Goal: Communication & Community: Ask a question

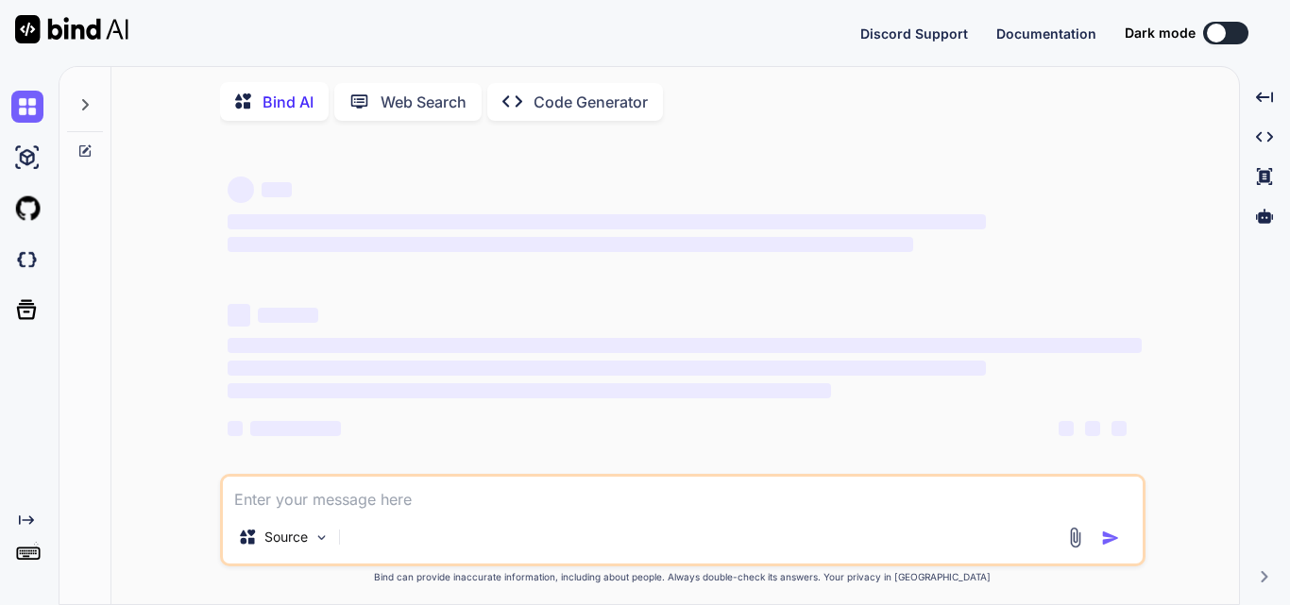
type textarea "x"
click at [365, 505] on textarea at bounding box center [683, 494] width 920 height 34
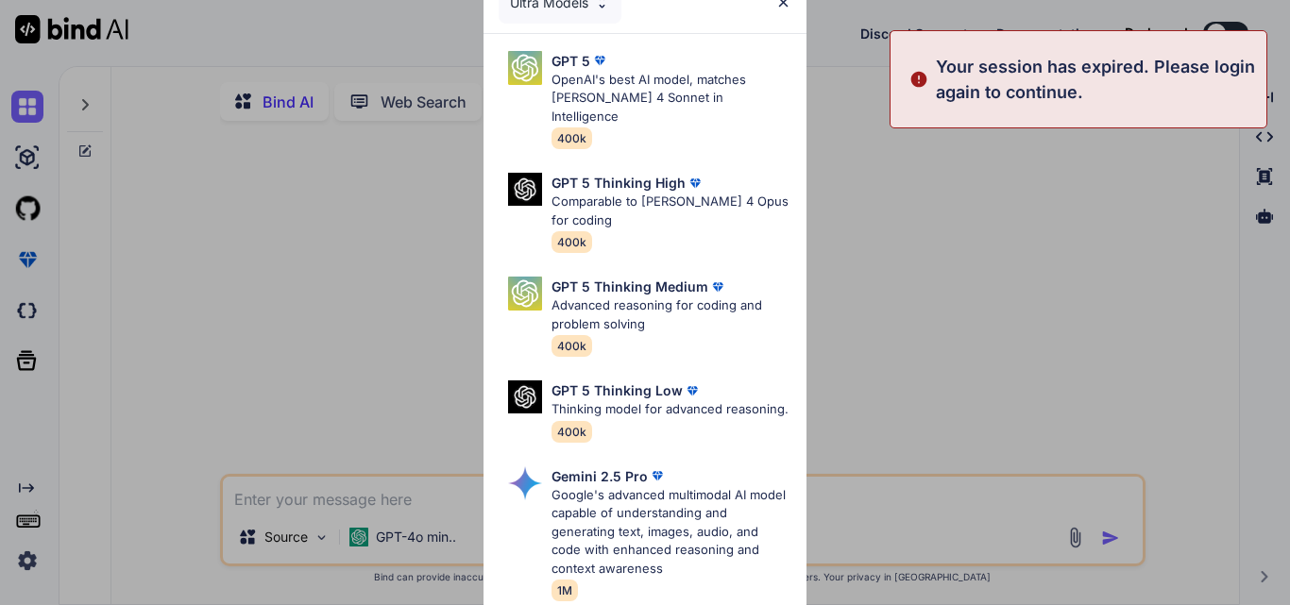
click at [967, 535] on div "Ultra Models GPT 5 OpenAI's best AI model, matches [PERSON_NAME] 4 Sonnet in In…" at bounding box center [645, 302] width 1290 height 605
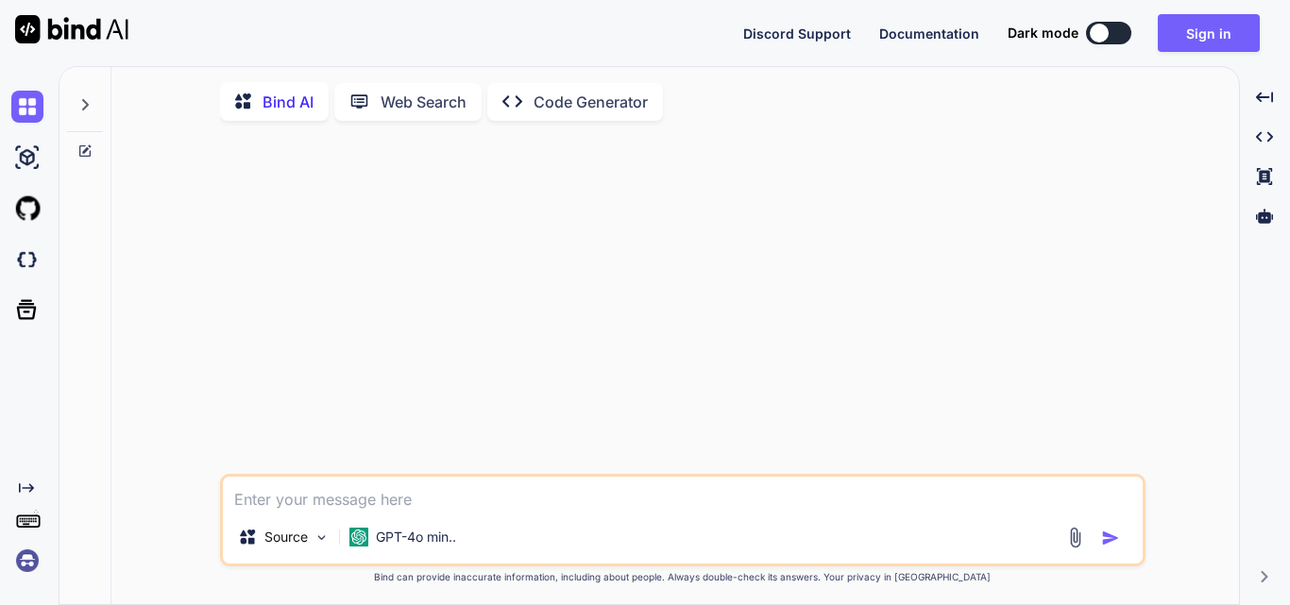
click at [1163, 4] on div "Discord Support Documentation Dark mode Sign in Created with Pixso." at bounding box center [645, 33] width 1290 height 66
click at [1174, 22] on button "Sign in" at bounding box center [1209, 33] width 102 height 38
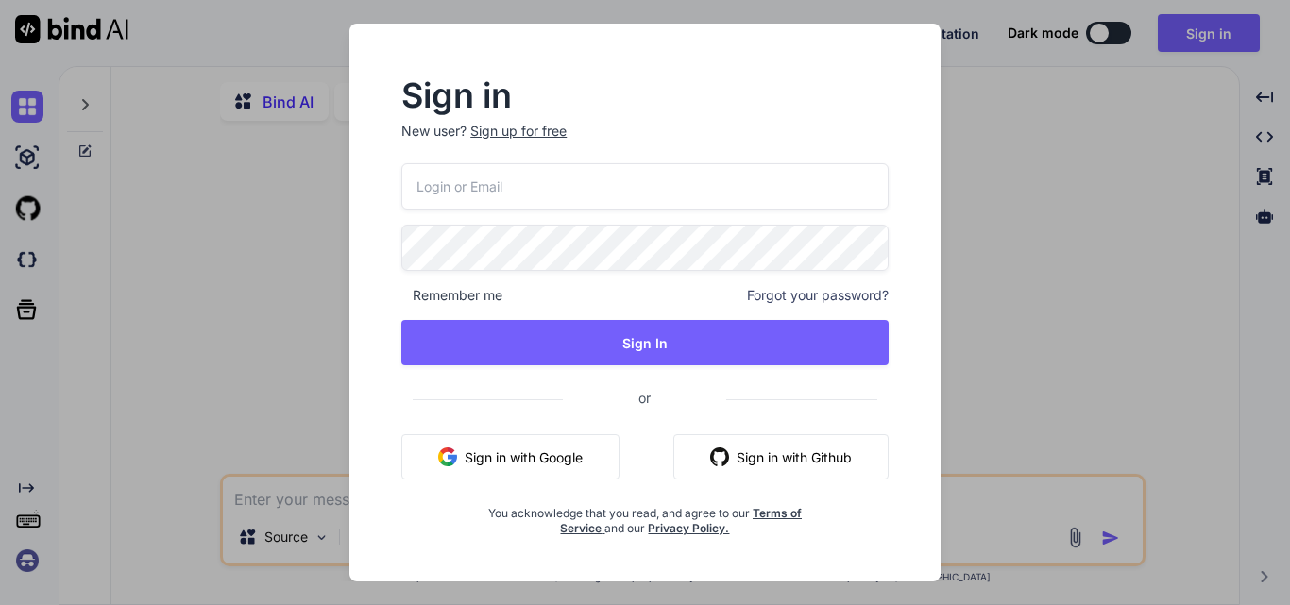
type input "[EMAIL_ADDRESS][DOMAIN_NAME]"
click at [607, 191] on input "[EMAIL_ADDRESS][DOMAIN_NAME]" at bounding box center [644, 186] width 487 height 46
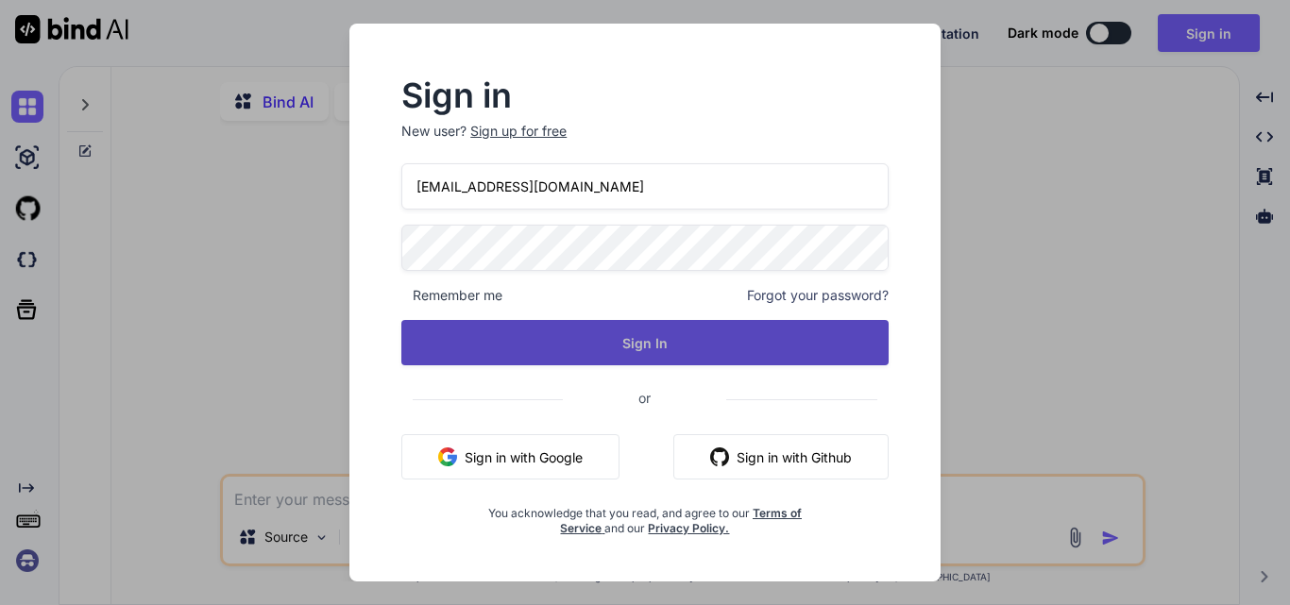
click at [577, 332] on button "Sign In" at bounding box center [644, 342] width 487 height 45
click at [668, 337] on button "Sign In" at bounding box center [644, 342] width 487 height 45
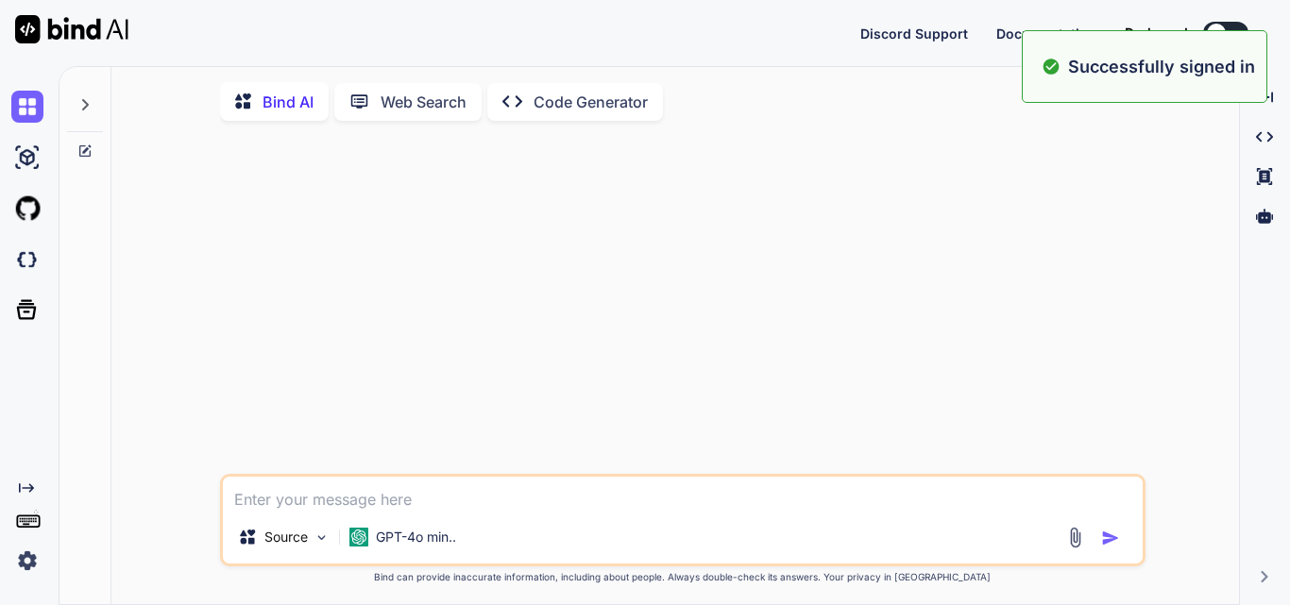
click at [634, 504] on textarea at bounding box center [683, 494] width 920 height 34
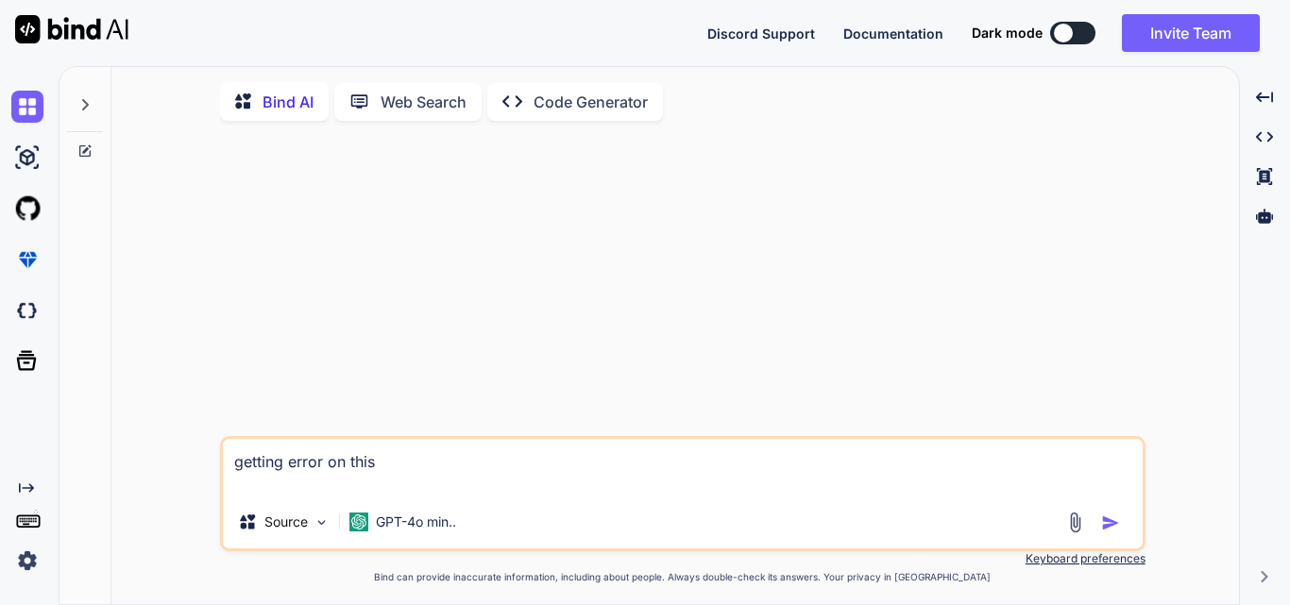
paste textarea "const response = await [DOMAIN_NAME]( `${process.env.GUNBROKER_SANDBOX_API_ENDP…"
type textarea "getting error on this const response = await [DOMAIN_NAME]( `${process.env.GUNB…"
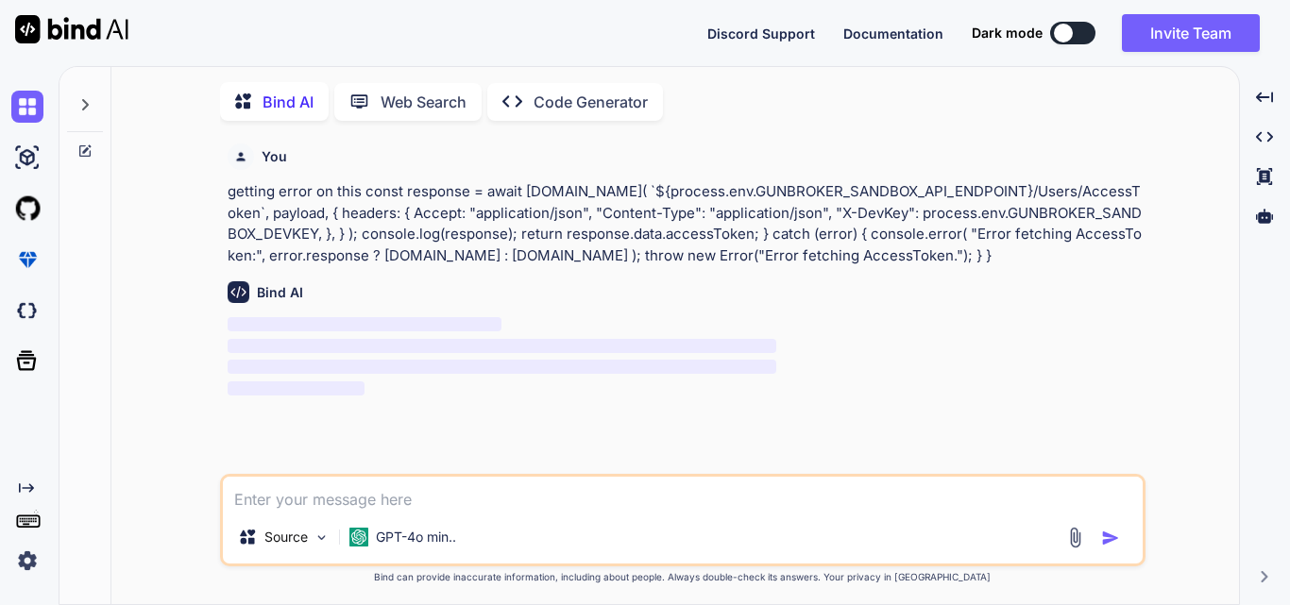
scroll to position [8, 0]
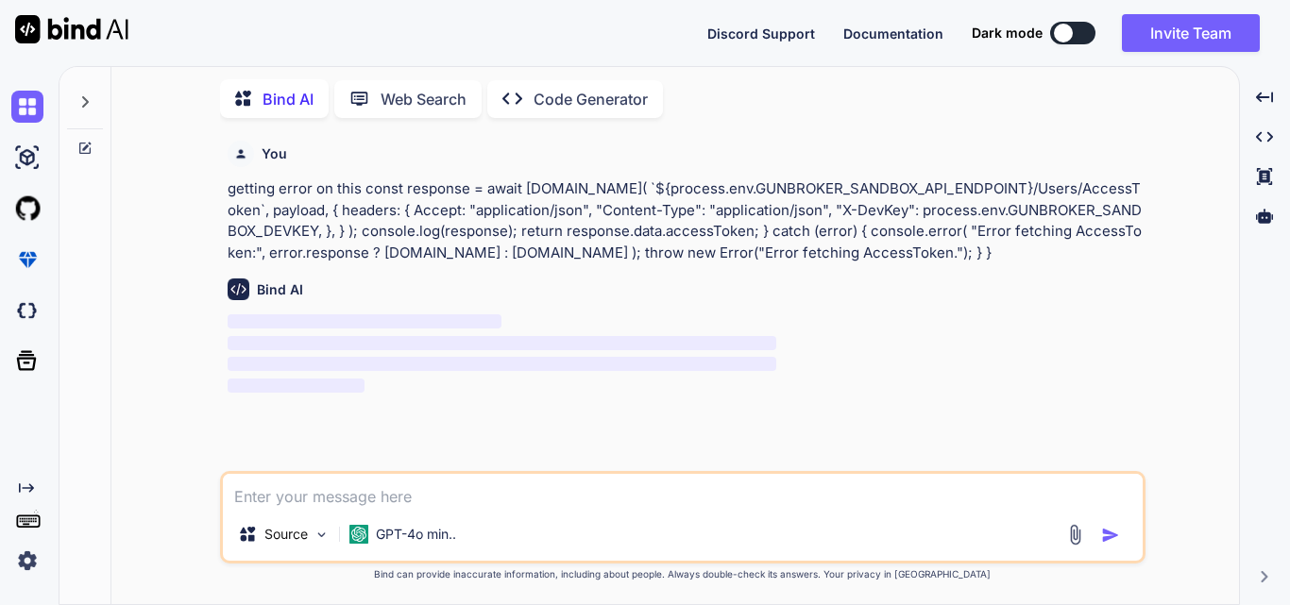
type textarea "n"
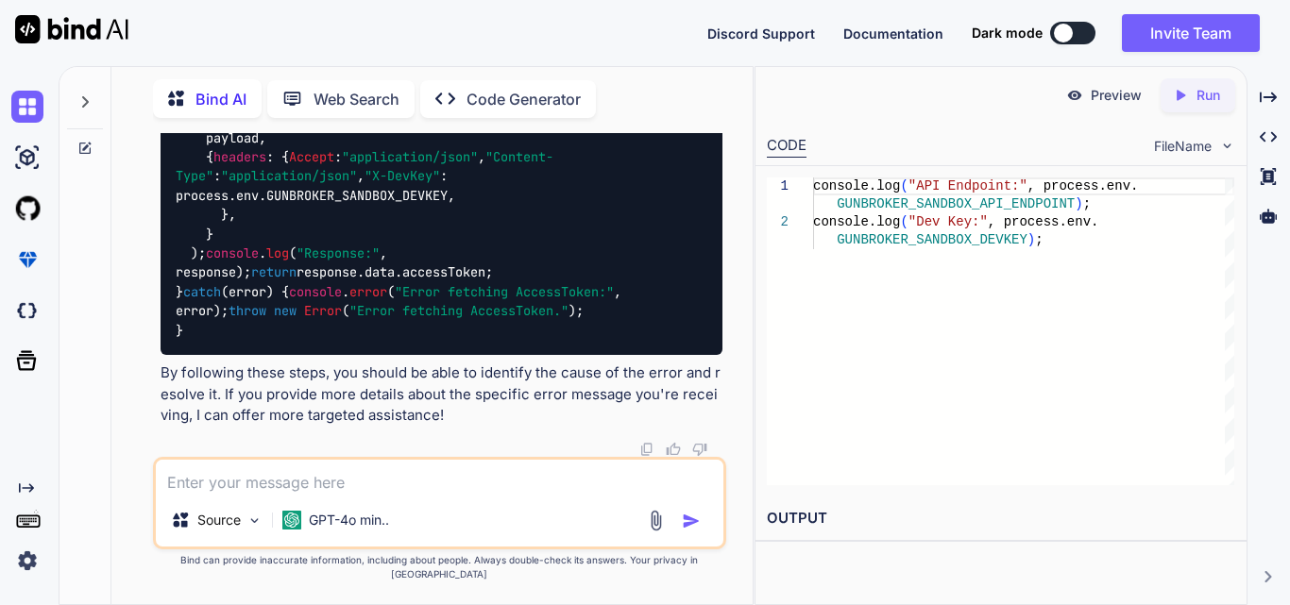
scroll to position [1597, 0]
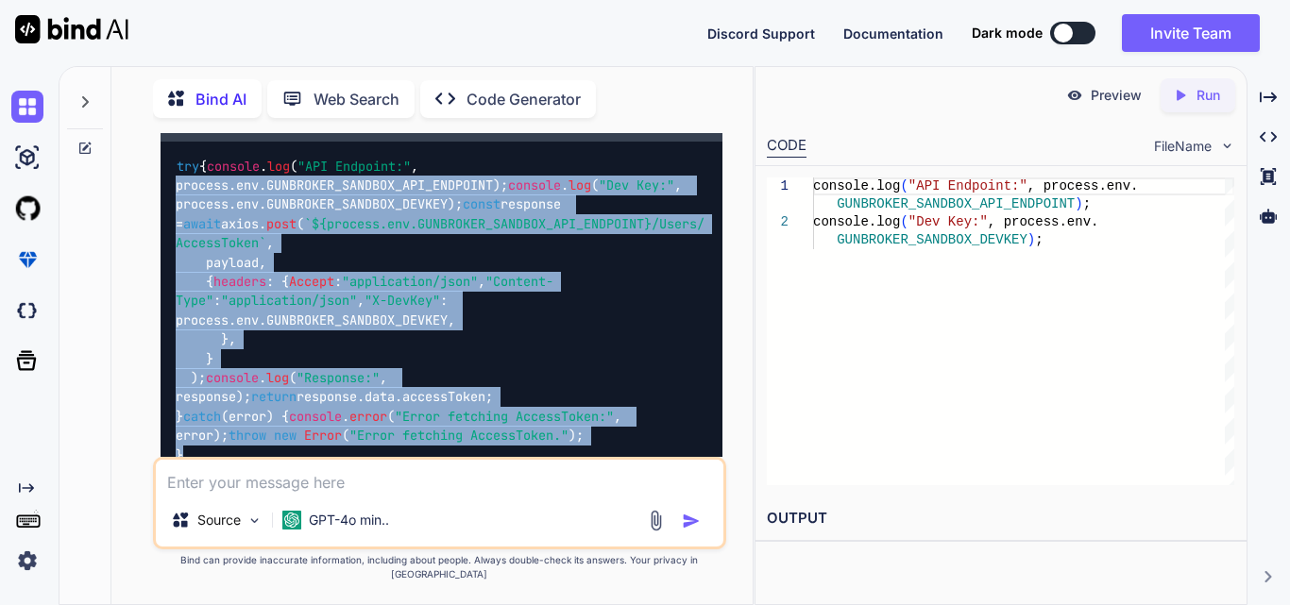
drag, startPoint x: 187, startPoint y: 349, endPoint x: 168, endPoint y: 214, distance: 136.4
click at [168, 214] on div "try { console . log ( "API Endpoint:" , process. env . GUNBROKER_SANDBOX_API_EN…" at bounding box center [442, 311] width 562 height 338
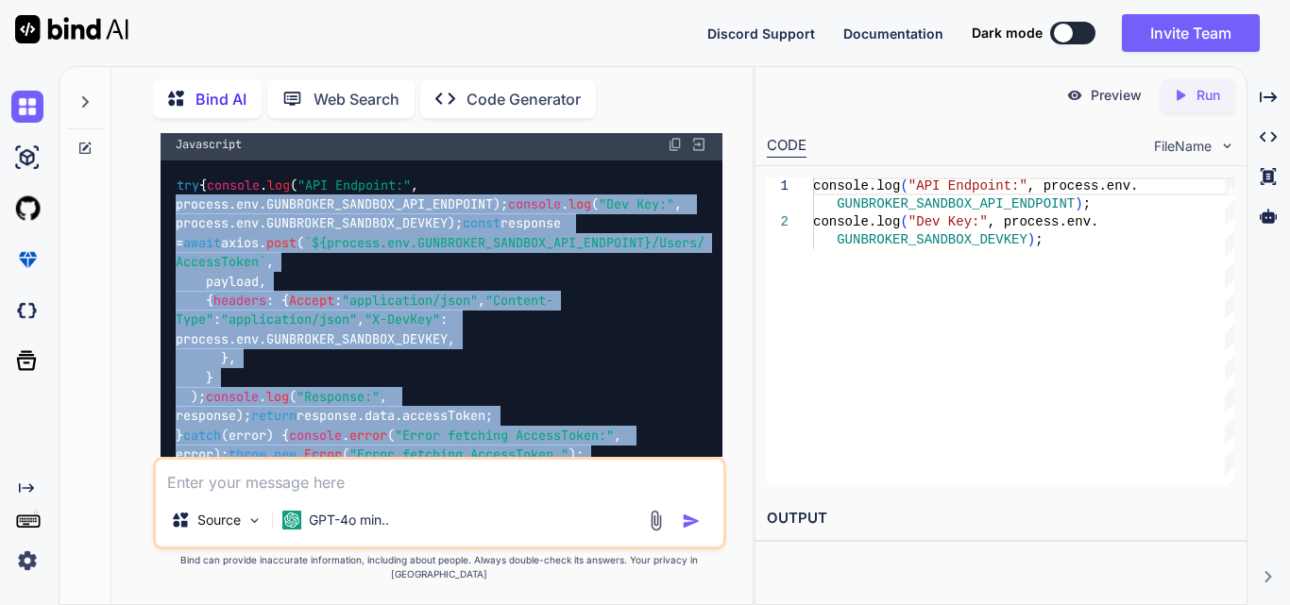
scroll to position [1219, 0]
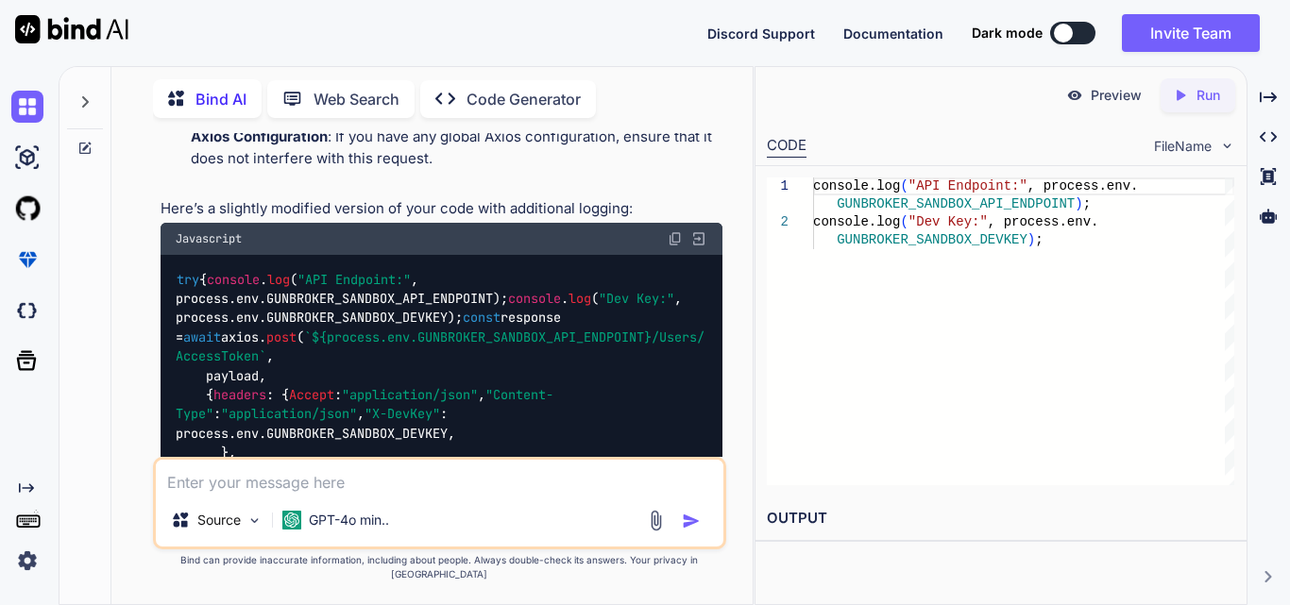
click at [177, 281] on span "try" at bounding box center [188, 279] width 23 height 17
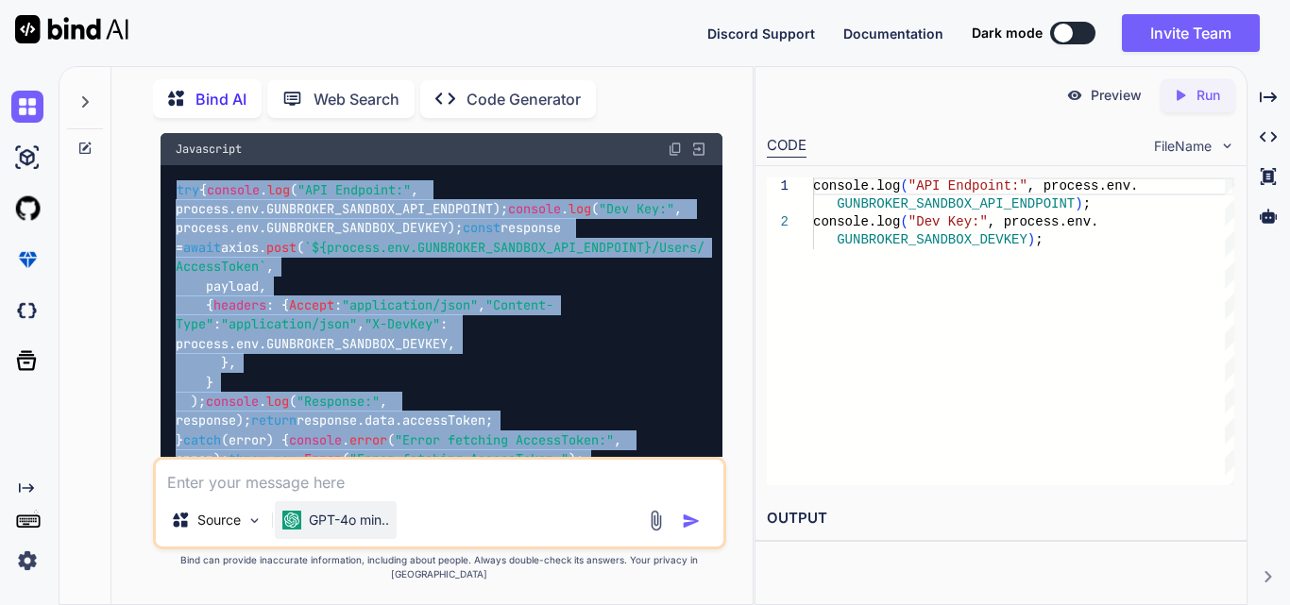
scroll to position [1597, 0]
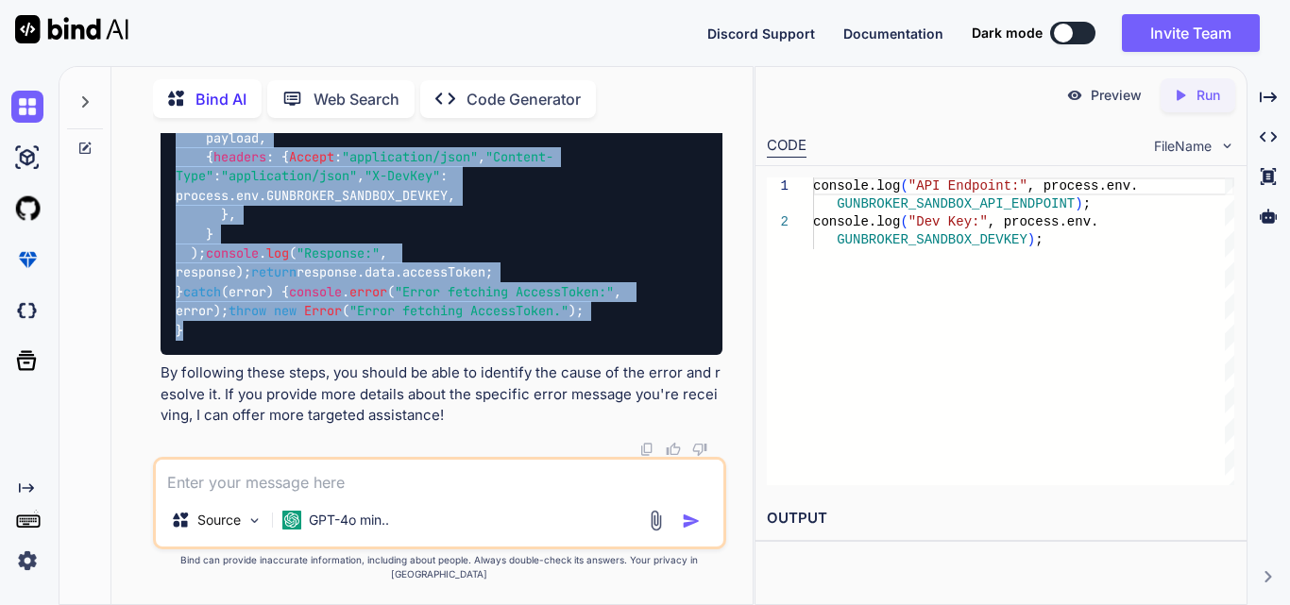
drag, startPoint x: 176, startPoint y: 278, endPoint x: 301, endPoint y: 351, distance: 145.6
click at [301, 351] on div "try { console . log ( "API Endpoint:" , process. env . GUNBROKER_SANDBOX_API_EN…" at bounding box center [442, 186] width 562 height 338
copy code "try { console . log ( "API Endpoint:" , process. env . GUNBROKER_SANDBOX_API_EN…"
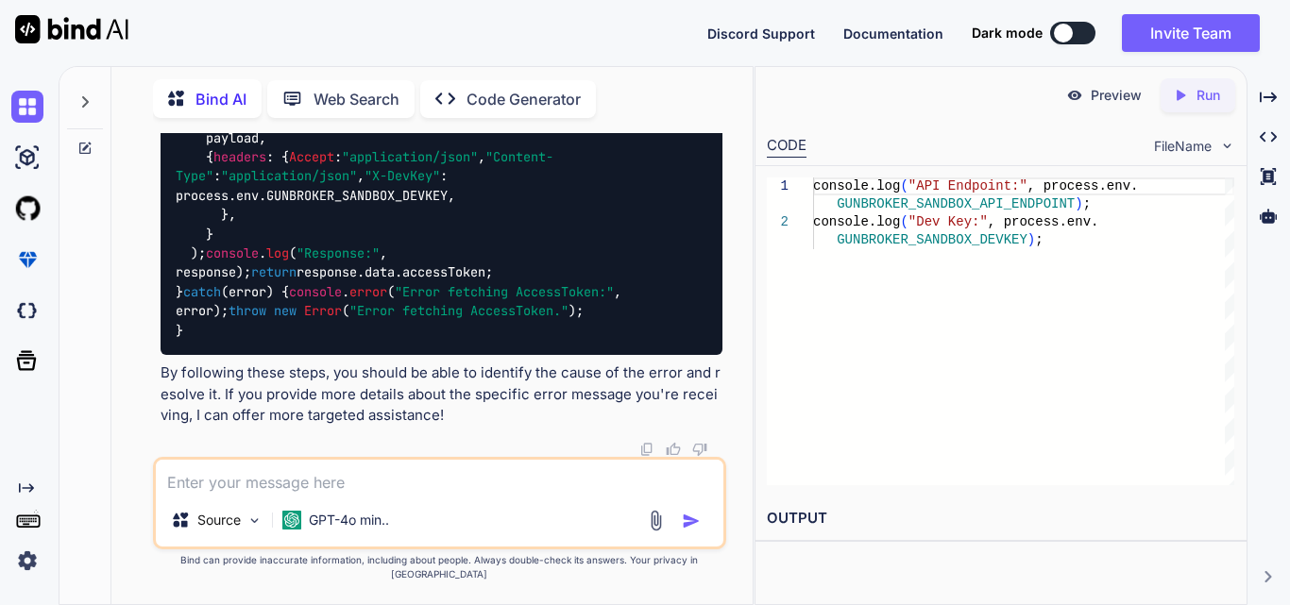
click at [445, 479] on textarea at bounding box center [440, 477] width 568 height 34
type textarea "G"
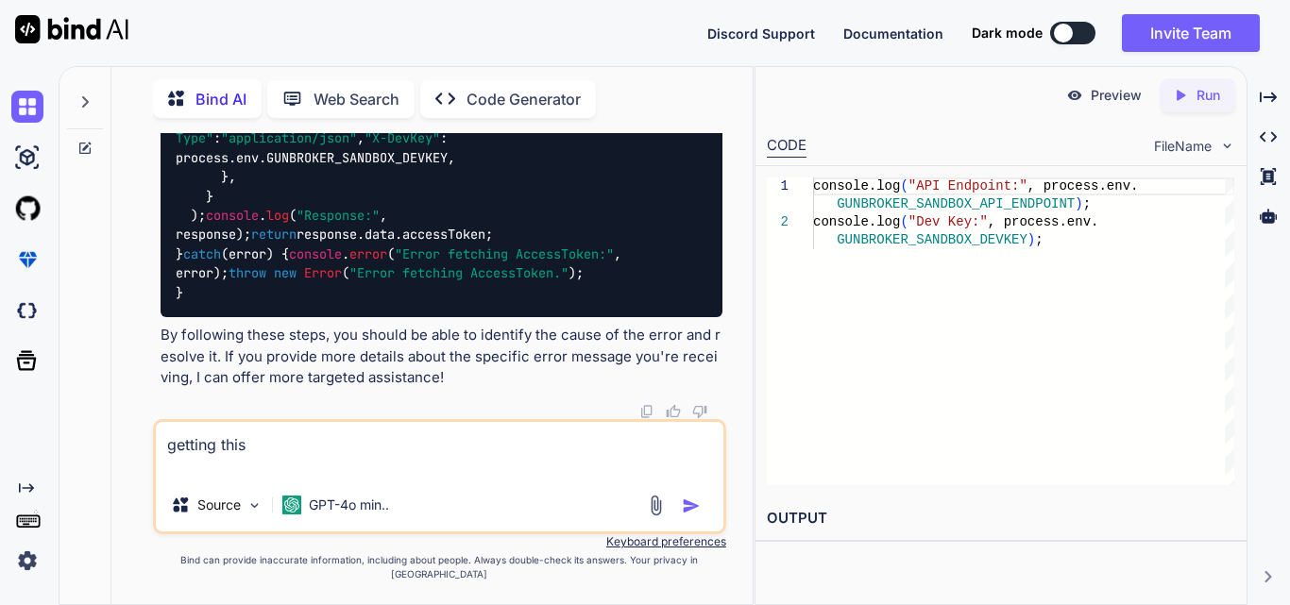
paste textarea "API Endpoint: [URL][DOMAIN_NAME] Dev Key: 7e56c40e-8088-4a9e-935c-d6370a9bbc87 …"
type textarea "getting this API Endpoint: [URL][DOMAIN_NAME] Dev Key: 7e56c40e-8088-4a9e-935c-…"
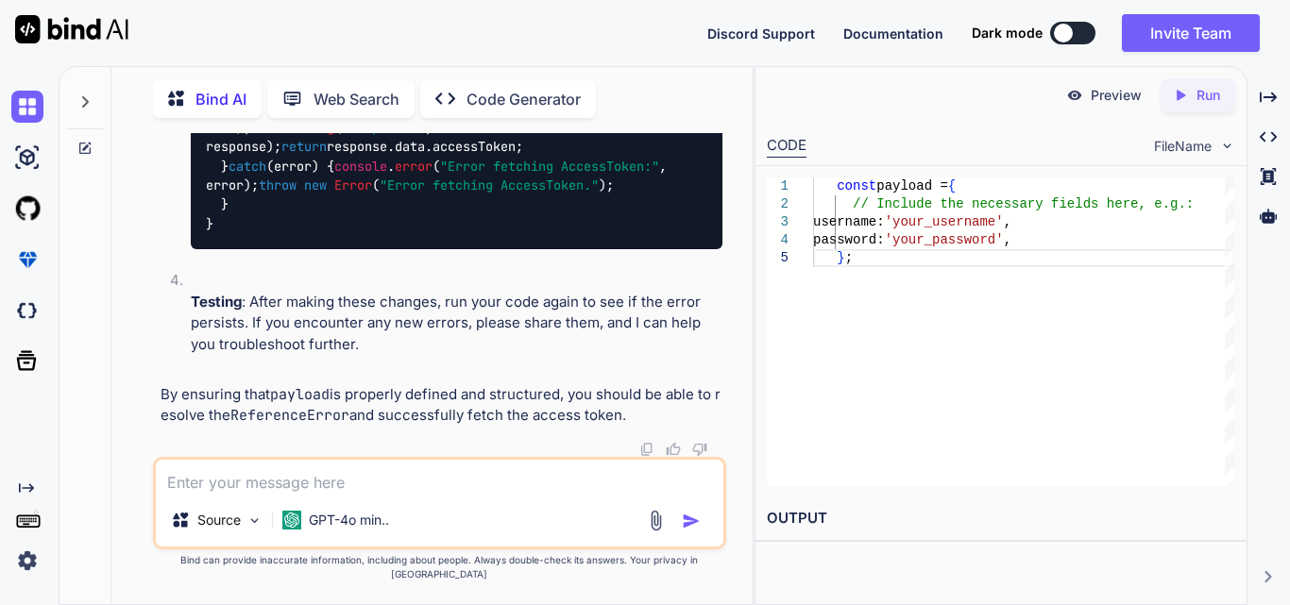
scroll to position [3067, 0]
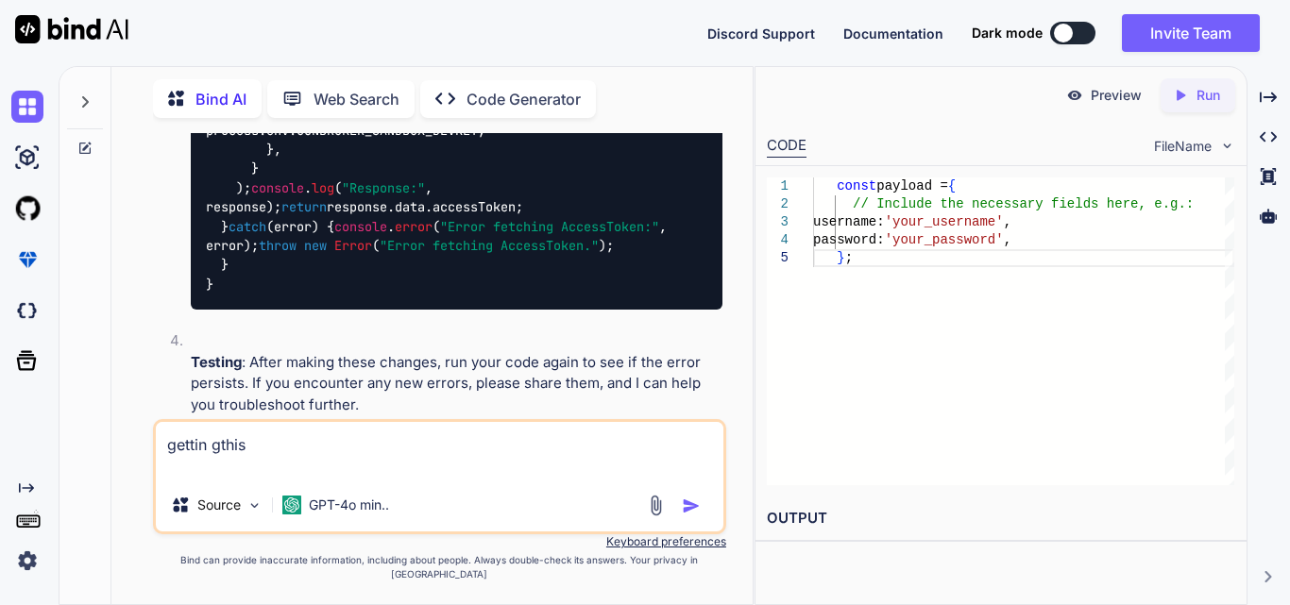
paste textarea "API Endpoint: [URL][DOMAIN_NAME] Dev Key: 7e56c40e-8088-4a9e-935c-d6370a9bbc87 …"
type textarea "gettin gthis API Endpoint: [URL][DOMAIN_NAME] Dev Key: 7e56c40e-8088-4a9e-935c-…"
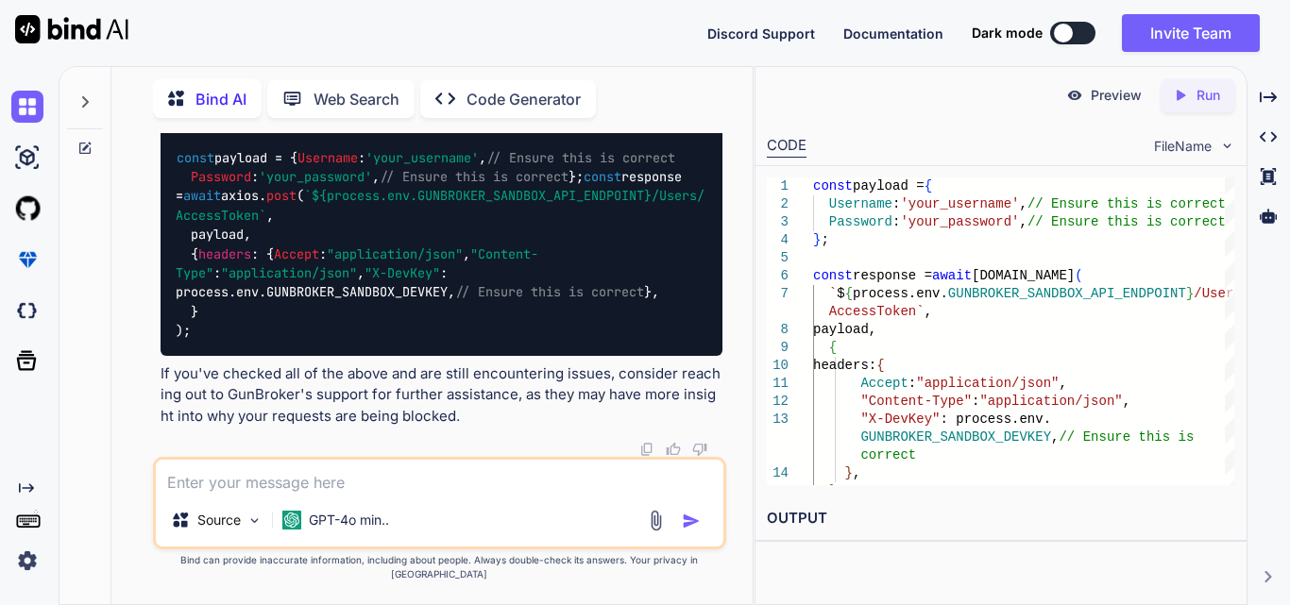
scroll to position [9347, 0]
click at [388, 494] on textarea "when i am trying to access this api using" at bounding box center [440, 477] width 568 height 34
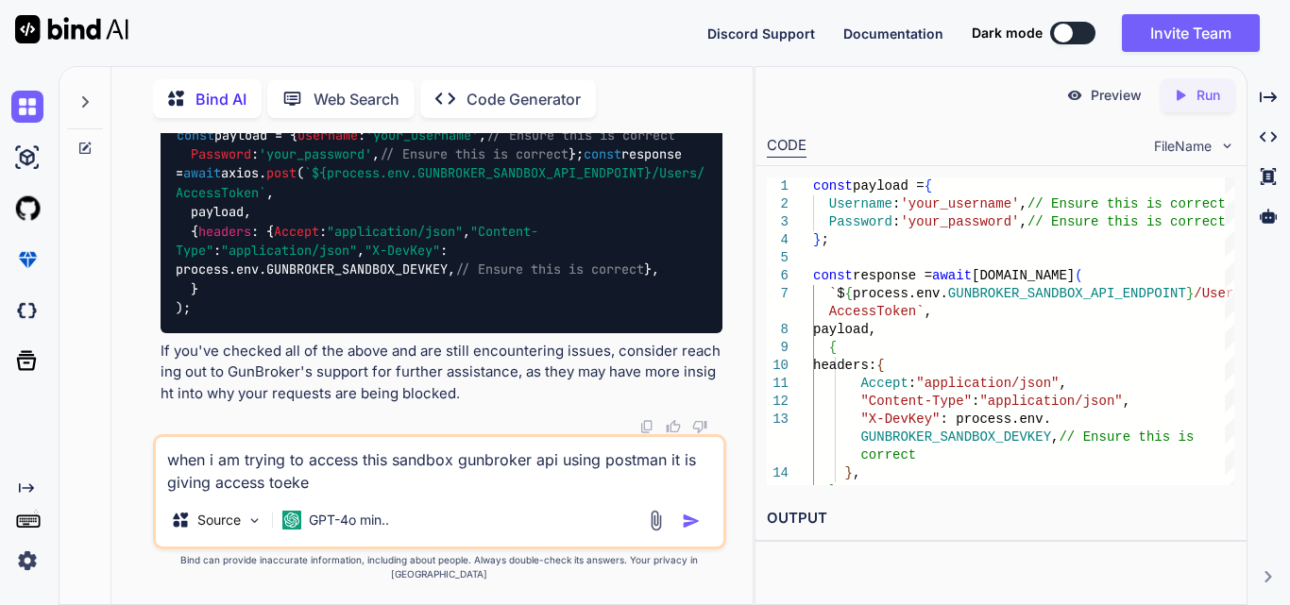
type textarea "when i am trying to access this sandbox gunbroker api using postman it is givin…"
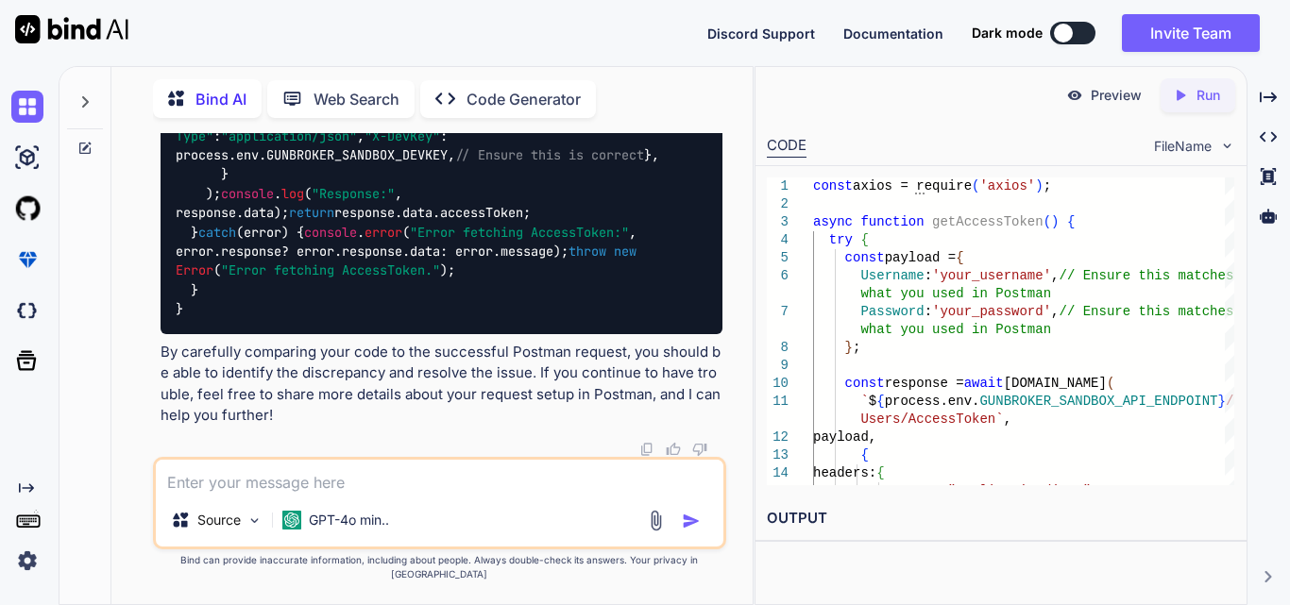
scroll to position [10762, 0]
